Goal: Transaction & Acquisition: Obtain resource

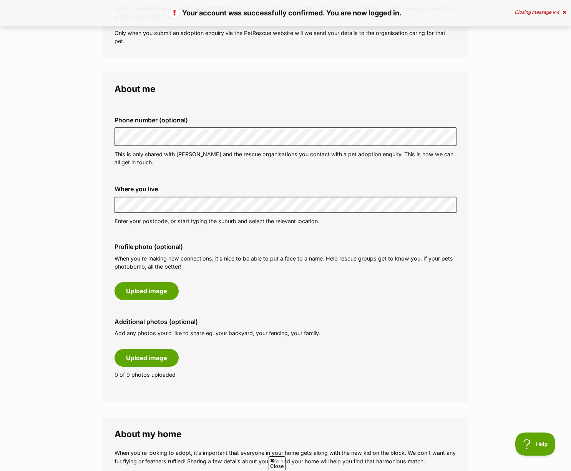
scroll to position [171, 0]
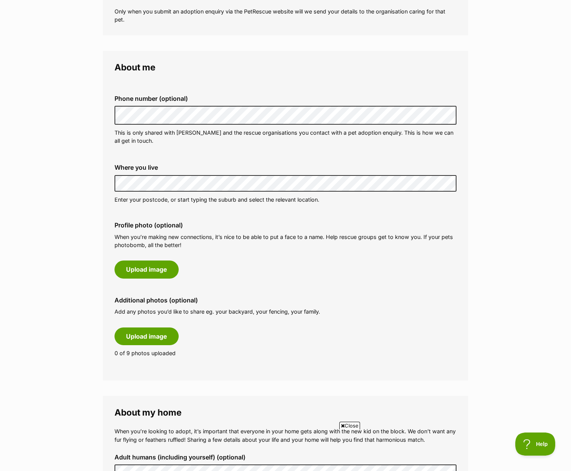
drag, startPoint x: 82, startPoint y: 196, endPoint x: 97, endPoint y: 194, distance: 14.8
click at [82, 196] on main "My adopter profile Why do I need an adopter profile? Your adopter profile will …" at bounding box center [285, 437] width 571 height 1108
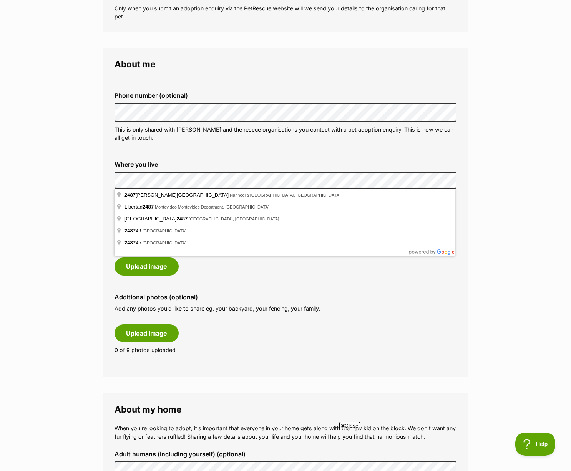
scroll to position [176, 0]
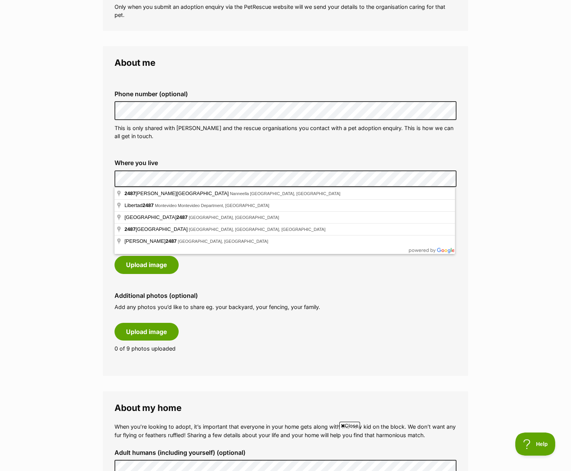
click at [90, 176] on main "My adopter profile Why do I need an adopter profile? Your adopter profile will …" at bounding box center [285, 433] width 571 height 1108
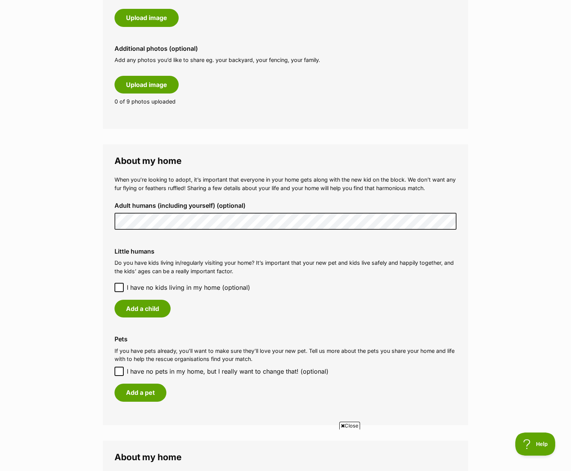
scroll to position [443, 0]
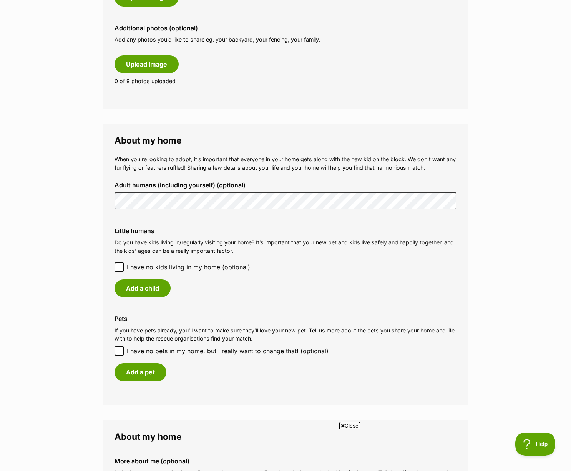
click at [103, 199] on fieldset "About my home When you’re looking to adopt, it’s important that everyone in you…" at bounding box center [285, 264] width 365 height 280
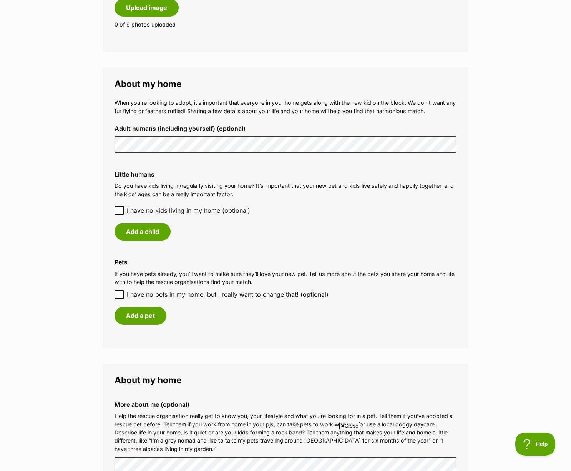
scroll to position [508, 0]
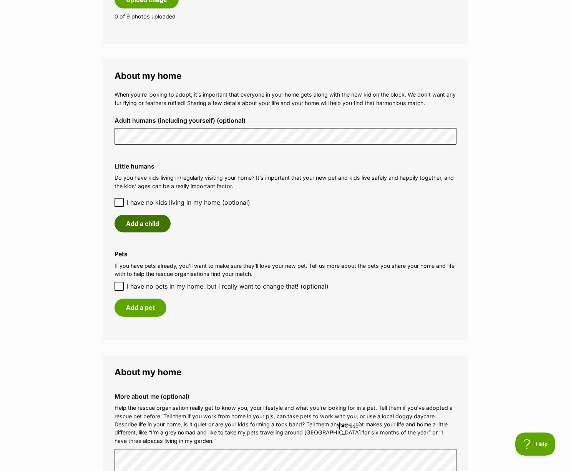
click at [133, 224] on button "Add a child" at bounding box center [143, 224] width 56 height 18
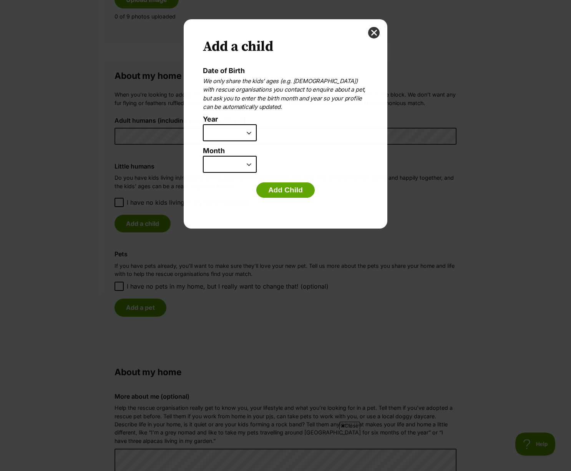
scroll to position [0, 0]
click at [248, 134] on select "2025 2024 2023 2022 2021 2020 2019 2018 2017 2016 2015 2014 2013 2012 2011 2010…" at bounding box center [230, 132] width 54 height 17
select select "2023"
click at [203, 124] on select "2025 2024 2023 2022 2021 2020 2019 2018 2017 2016 2015 2014 2013 2012 2011 2010…" at bounding box center [230, 132] width 54 height 17
click at [236, 168] on select "January February March April May June July August September October November De…" at bounding box center [230, 164] width 54 height 17
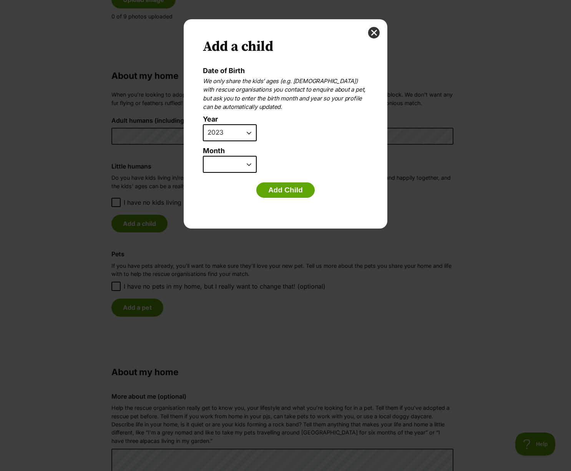
select select "12"
click at [203, 156] on select "January February March April May June July August September October November De…" at bounding box center [230, 164] width 54 height 17
click at [280, 193] on button "Add Child" at bounding box center [285, 189] width 58 height 15
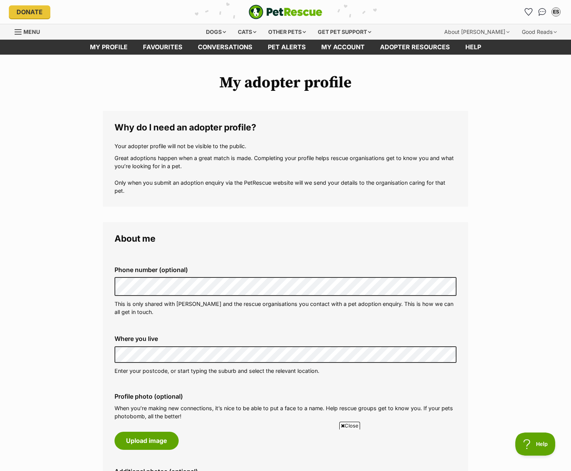
scroll to position [508, 0]
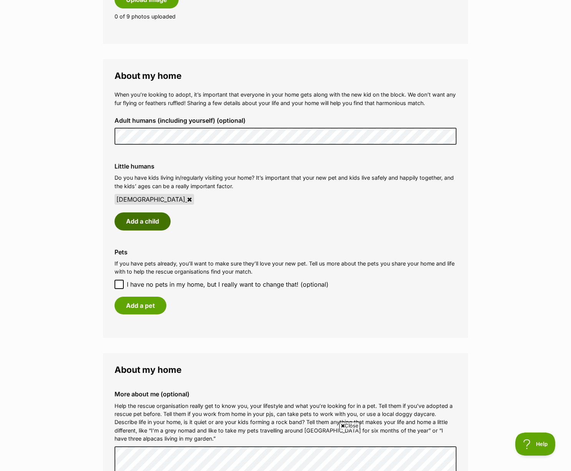
click at [145, 220] on button "Add a child" at bounding box center [143, 221] width 56 height 18
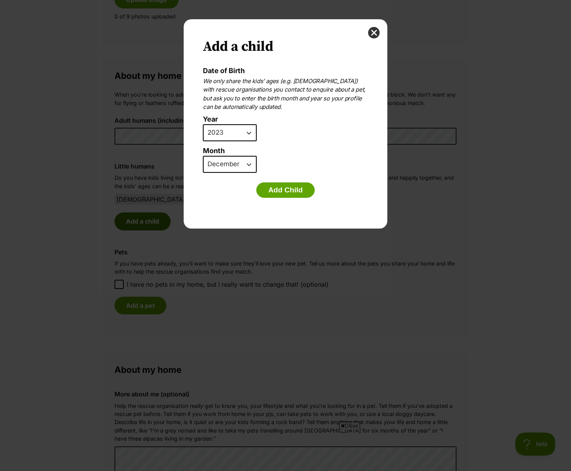
scroll to position [0, 0]
click at [250, 132] on select "2025 2024 2023 2022 2021 2020 2019 2018 2017 2016 2015 2014 2013 2012 2011 2010…" at bounding box center [230, 132] width 54 height 17
select select "2021"
click at [203, 124] on select "2025 2024 2023 2022 2021 2020 2019 2018 2017 2016 2015 2014 2013 2012 2011 2010…" at bounding box center [230, 132] width 54 height 17
click at [245, 166] on select "January February March April May June July August September October November De…" at bounding box center [230, 164] width 54 height 17
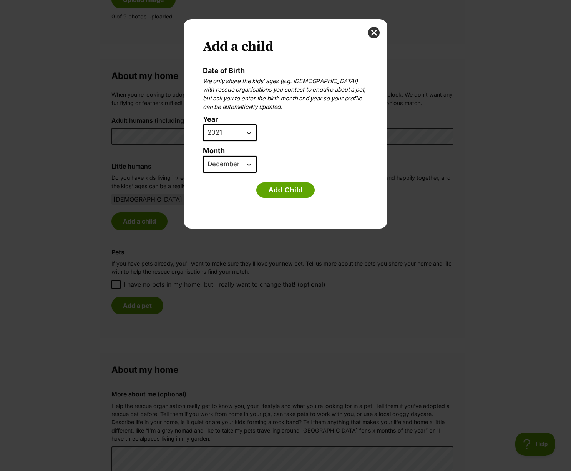
select select "8"
click at [203, 156] on select "January February March April May June July August September October November De…" at bounding box center [230, 164] width 54 height 17
click at [284, 187] on button "Add Child" at bounding box center [285, 189] width 58 height 15
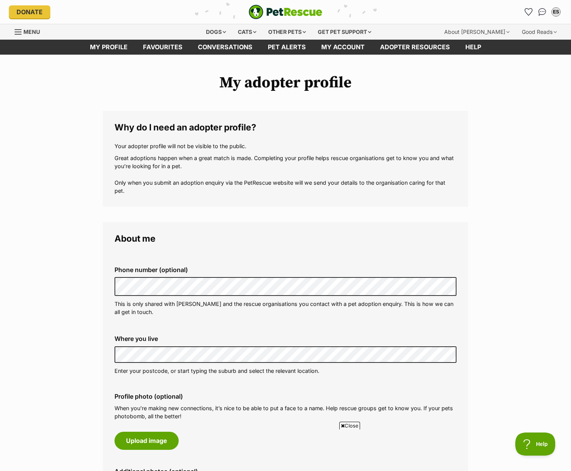
scroll to position [508, 0]
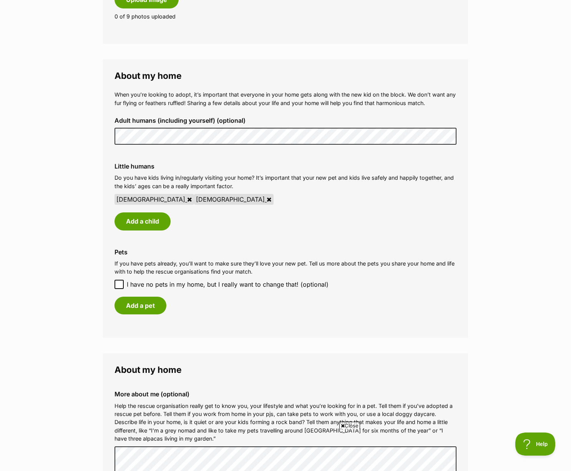
click at [119, 285] on icon at bounding box center [119, 283] width 5 height 3
click at [119, 285] on input "I have no pets in my home, but I really want to change that! (optional)" at bounding box center [119, 284] width 9 height 9
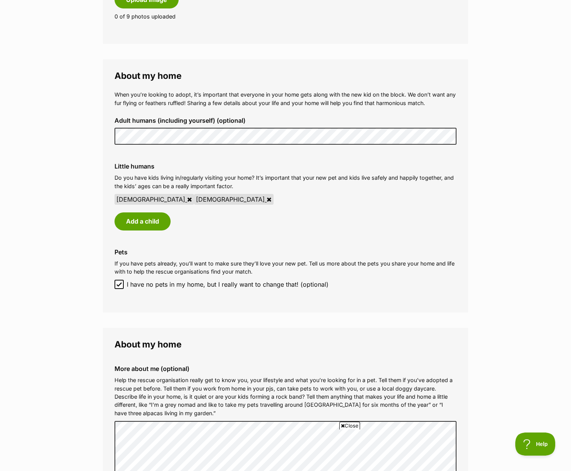
click at [119, 285] on icon at bounding box center [119, 283] width 5 height 3
click at [119, 285] on input "I have no pets in my home, but I really want to change that! (optional)" at bounding box center [119, 284] width 9 height 9
checkbox input "false"
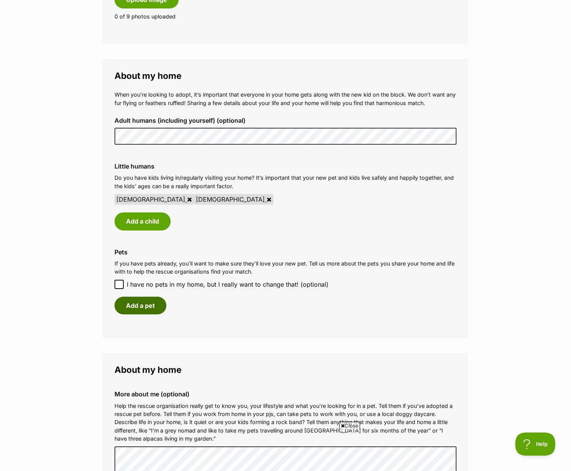
click at [130, 301] on button "Add a pet" at bounding box center [141, 305] width 52 height 18
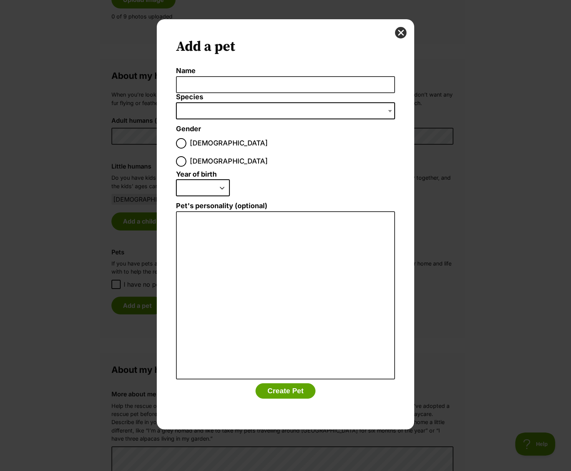
scroll to position [0, 0]
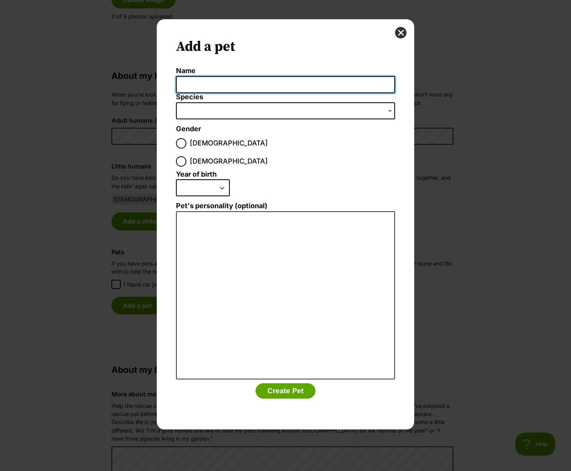
click at [224, 88] on input "Name" at bounding box center [285, 84] width 219 height 17
type input "Nikka"
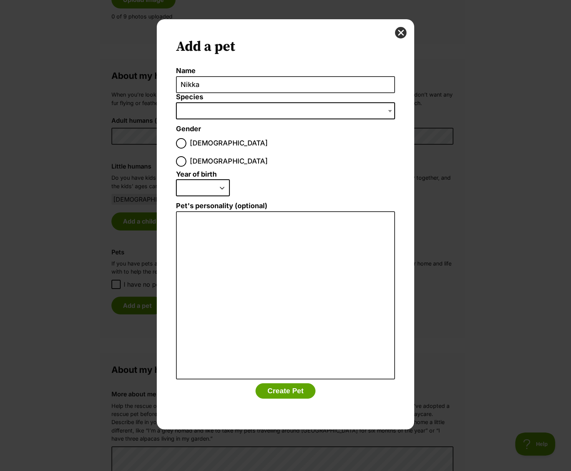
click at [245, 108] on span "Dialog Window - Close (Press escape to close)" at bounding box center [285, 110] width 219 height 17
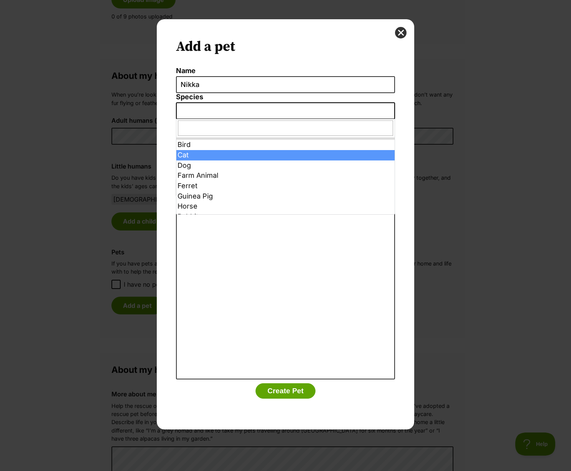
select select "2"
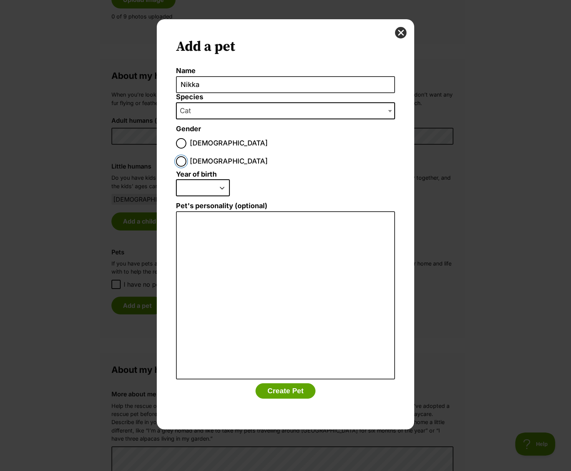
click at [186, 156] on input "Female" at bounding box center [181, 161] width 10 height 10
radio input "true"
click at [218, 179] on select "2025 2024 2023 2022 2021 2020 2019 2018 2017 2016 2015 2014 2013 2012 2011 2010…" at bounding box center [203, 187] width 54 height 17
select select "2014"
click at [176, 179] on select "2025 2024 2023 2022 2021 2020 2019 2018 2017 2016 2015 2014 2013 2012 2011 2010…" at bounding box center [203, 187] width 54 height 17
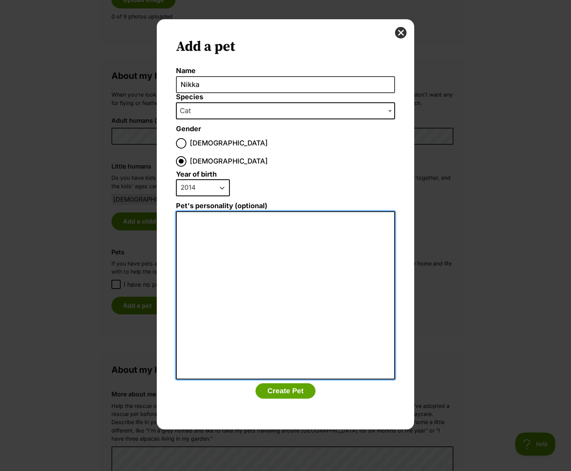
click at [203, 213] on textarea "Pet's personality (optional)" at bounding box center [285, 295] width 219 height 168
type textarea "Keeps to herself, snuggles at night"
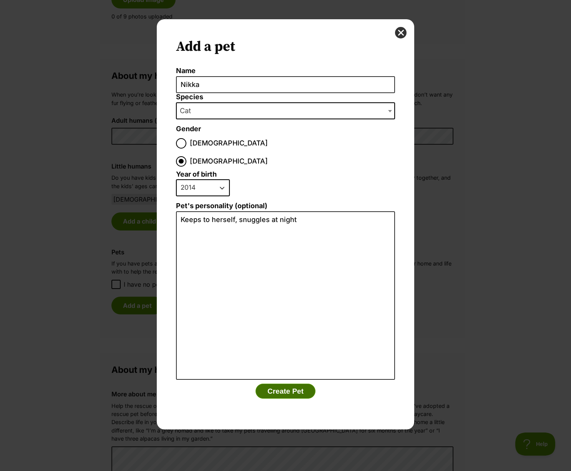
click at [282, 383] on button "Create Pet" at bounding box center [286, 390] width 60 height 15
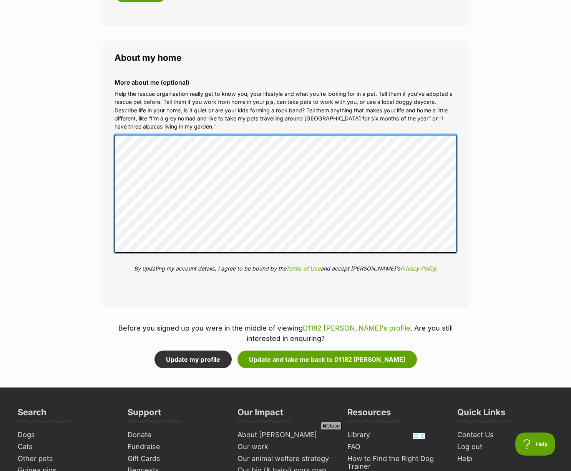
scroll to position [888, 0]
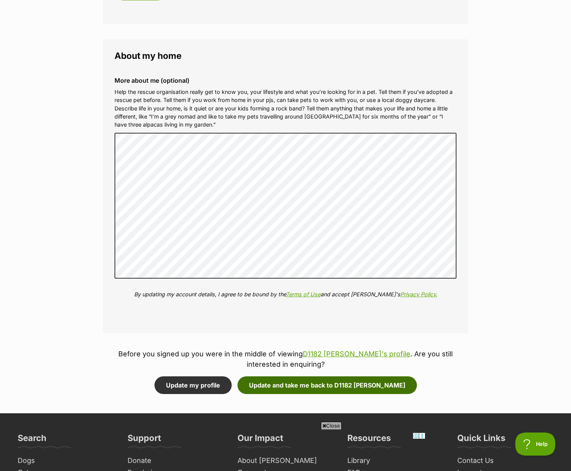
click at [295, 383] on button "Update and take me back to D1182 Charlie" at bounding box center [328, 385] width 180 height 18
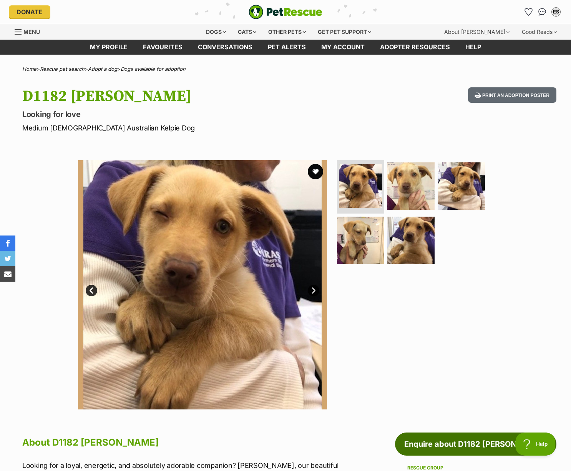
click at [438, 441] on link "Enquire about D1182 [PERSON_NAME]" at bounding box center [476, 443] width 162 height 23
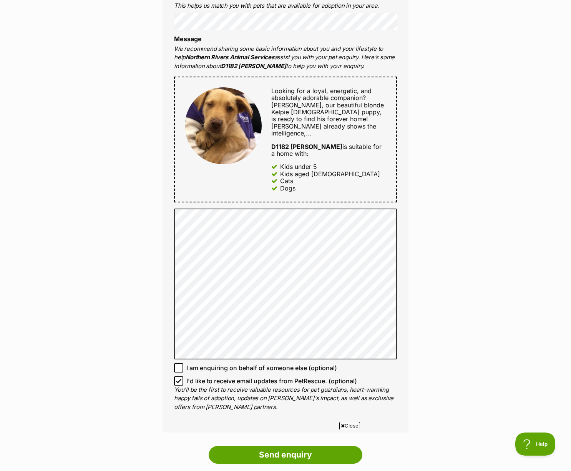
scroll to position [331, 0]
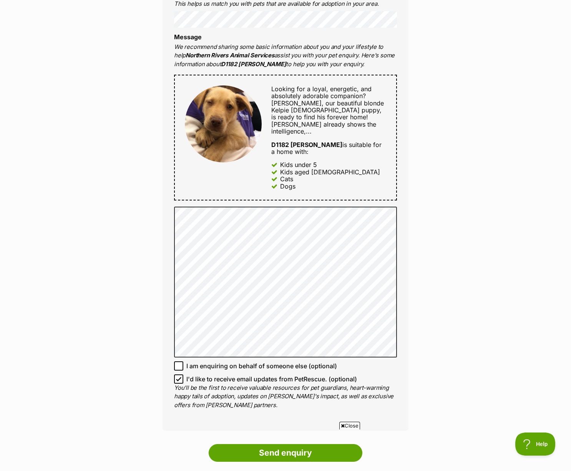
click at [180, 376] on icon at bounding box center [178, 378] width 5 height 5
click at [180, 374] on input "I'd like to receive email updates from PetRescue. (optional)" at bounding box center [178, 378] width 9 height 9
checkbox input "false"
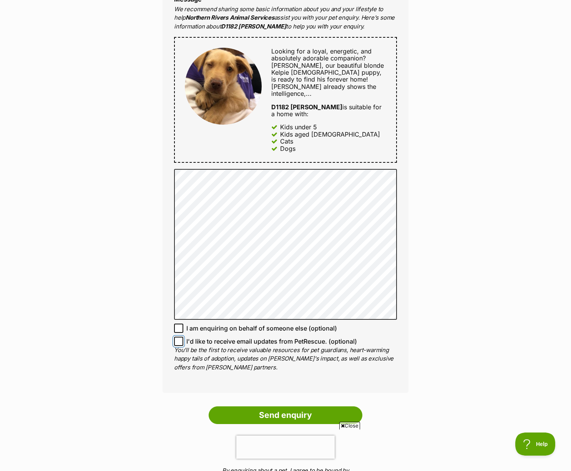
scroll to position [370, 0]
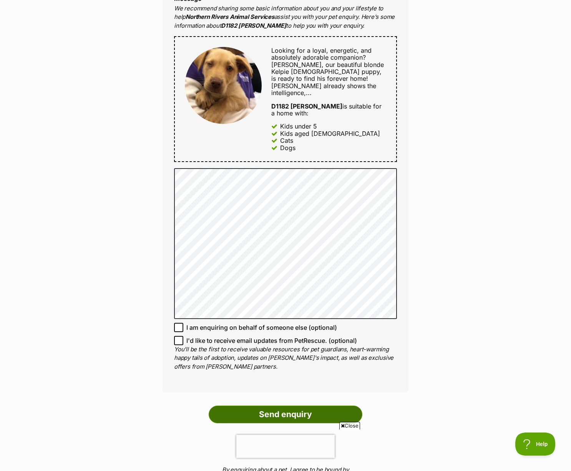
click at [271, 405] on input "Send enquiry" at bounding box center [286, 414] width 154 height 18
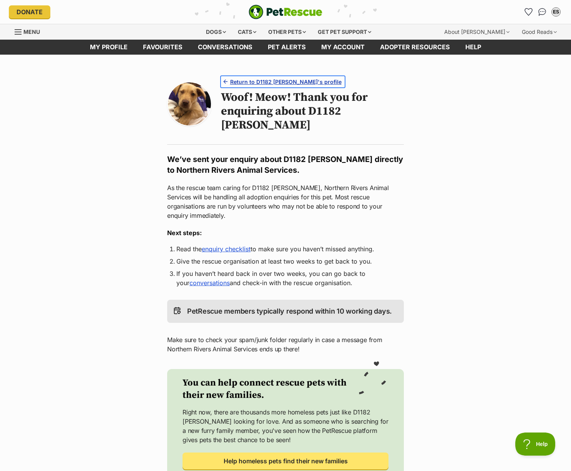
click at [296, 79] on span "Return to D1182 Charlie's profile" at bounding box center [286, 82] width 112 height 8
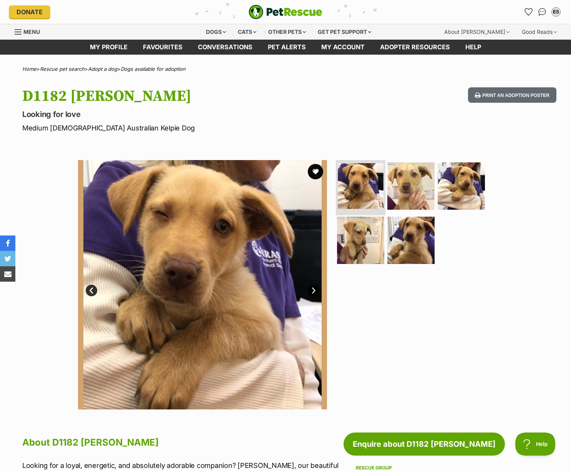
click at [355, 186] on img at bounding box center [361, 186] width 46 height 46
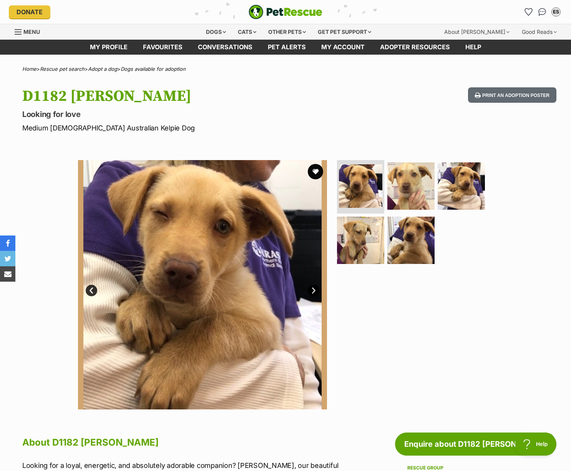
click at [318, 286] on link "Next" at bounding box center [314, 291] width 12 height 12
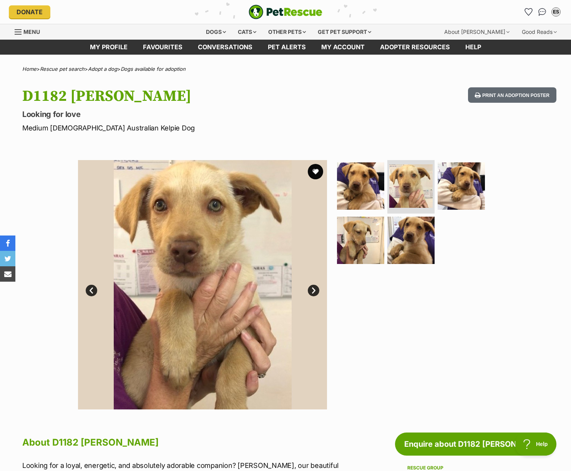
click at [315, 291] on link "Next" at bounding box center [314, 291] width 12 height 12
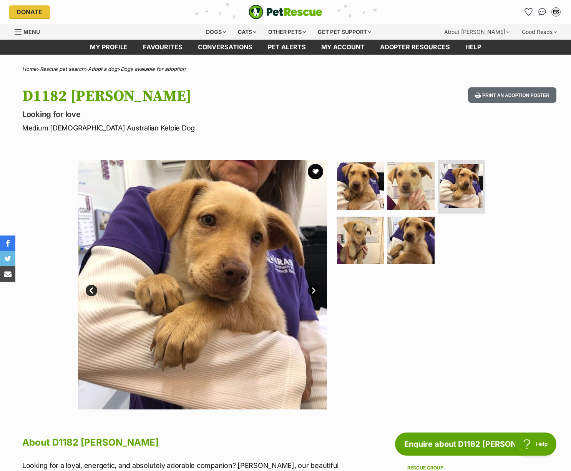
click at [315, 291] on link "Next" at bounding box center [314, 291] width 12 height 12
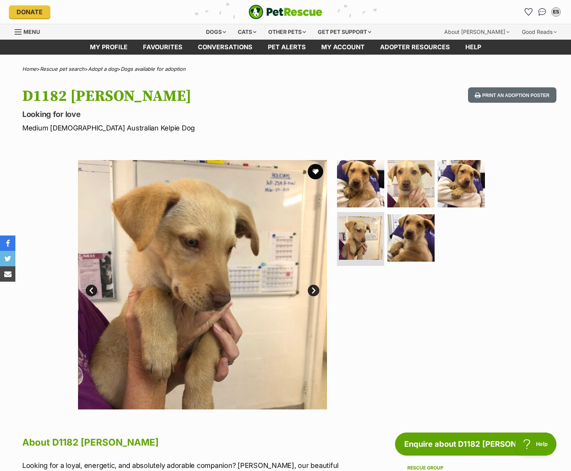
click at [315, 291] on link "Next" at bounding box center [314, 291] width 12 height 12
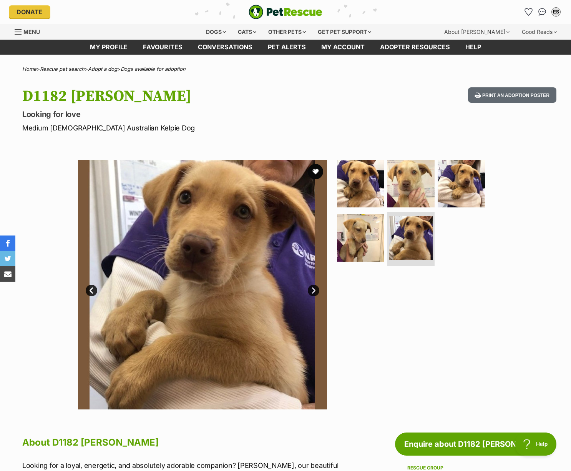
click at [315, 291] on link "Next" at bounding box center [314, 291] width 12 height 12
